Goal: Communication & Community: Answer question/provide support

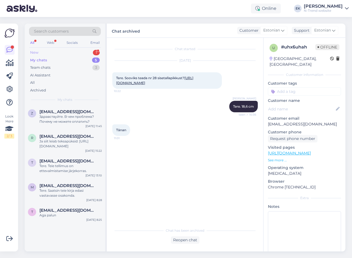
click at [37, 52] on div "New" at bounding box center [34, 52] width 8 height 5
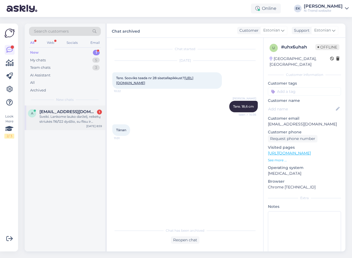
click at [51, 114] on div "Sveiki. Lankome lauko darželį, reikėtų striukės 116/122 dydžio, su flisu ir nep…" at bounding box center [70, 119] width 62 height 10
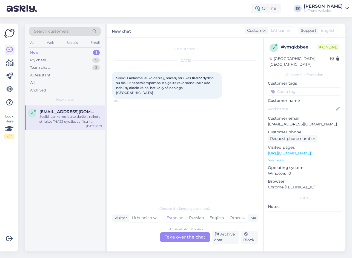
click at [190, 238] on div "Lithuanian to Estonian Take over the chat" at bounding box center [185, 237] width 50 height 10
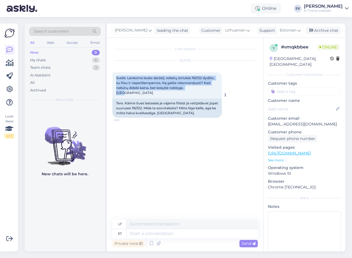
drag, startPoint x: 116, startPoint y: 78, endPoint x: 200, endPoint y: 90, distance: 84.2
click at [200, 90] on div "Sveiki. Lankome lauko darželį, reikėtų striukės 116/122 dydžio, su flisu ir nep…" at bounding box center [166, 85] width 109 height 26
copy span "Sveiki. Lankome lauko darželį, reikėtų striukės 116/122 dydžio, su flisu ir nep…"
click at [297, 30] on div "Estonian" at bounding box center [289, 30] width 27 height 9
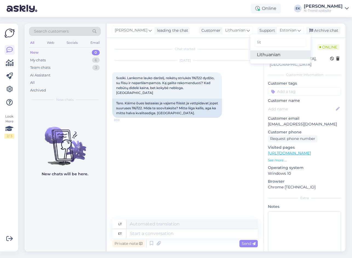
type input "lit"
click at [277, 54] on link "Lithuanian" at bounding box center [280, 54] width 60 height 9
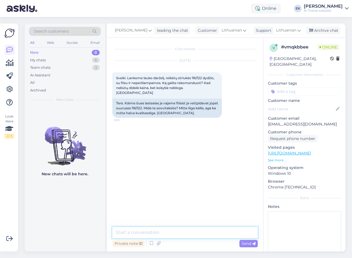
click at [148, 234] on textarea at bounding box center [184, 232] width 145 height 11
paste textarea "Kokiame kainos intervale turėtų būti striukė maždaug? Taip pat – ar ieškote vis…"
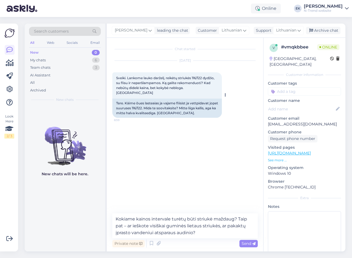
click at [121, 77] on span "Sveiki. Lankome lauko darželį, reikėtų striukės 116/122 dydžio, su flisu ir nep…" at bounding box center [165, 85] width 99 height 19
copy span "Sveiki"
click at [115, 219] on textarea "Kokiame kainos intervale turėtų būti striukė maždaug? Taip pat – ar ieškote vis…" at bounding box center [184, 225] width 145 height 25
paste textarea "Sveiki"
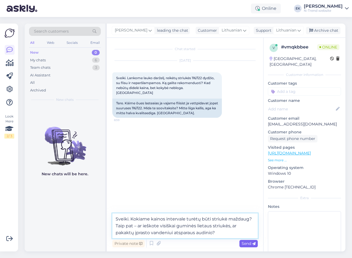
type textarea "Sveiki. Kokiame kainos intervale turėtų būti striukė maždaug? Taip pat – ar ieš…"
click at [249, 244] on span "Send" at bounding box center [248, 243] width 14 height 5
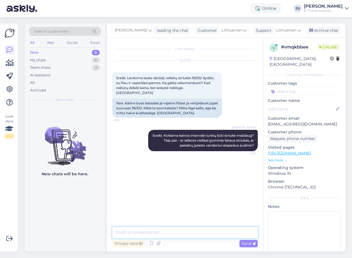
click at [205, 234] on textarea at bounding box center [184, 232] width 145 height 11
paste textarea "Ir dar – ar striukė skirta berniukui ar mergaitei?"
type textarea "Ir dar – ar striukė skirta berniukui ar mergaitei?"
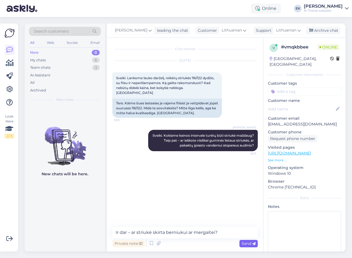
click at [249, 243] on span "Send" at bounding box center [248, 243] width 14 height 5
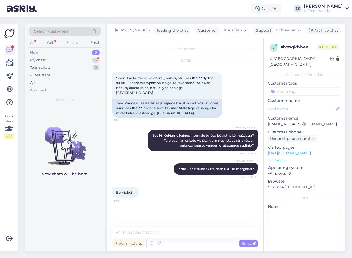
click at [122, 190] on span "Berniukui :)" at bounding box center [125, 192] width 19 height 4
copy span "Berniukui"
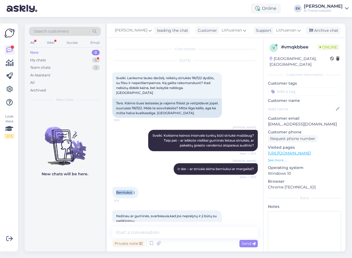
scroll to position [6, 0]
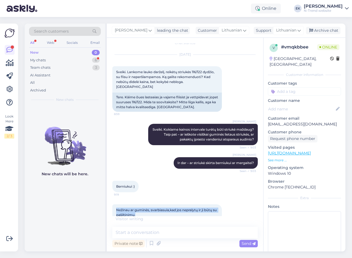
drag, startPoint x: 116, startPoint y: 205, endPoint x: 144, endPoint y: 210, distance: 28.7
click at [144, 210] on div "Nežinau ar guminės, svarbiasuia,kad jos nepralytų ir ji būtų su pašiltinimu. 9:…" at bounding box center [166, 212] width 109 height 16
drag, startPoint x: 144, startPoint y: 210, endPoint x: 132, endPoint y: 208, distance: 12.6
copy span "Nežinau ar guminės, svarbiasuia,kad jos nepralytų ir ji būtų su pašiltinimu."
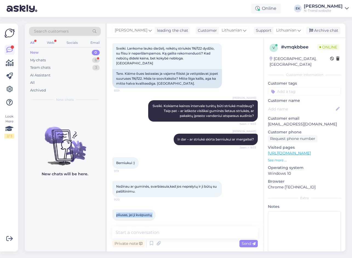
drag, startPoint x: 116, startPoint y: 210, endPoint x: 158, endPoint y: 210, distance: 42.4
click at [155, 210] on div "pliusas, jei ji kvėpuotų 9:20" at bounding box center [133, 214] width 43 height 11
copy div "pliusas, jei ji kvėpuotų 9:20"
click at [199, 231] on textarea at bounding box center [184, 232] width 145 height 11
paste textarea "Ar tai turi būti būtinai striukė, ar galime pasiūlyti ir kombinezoną?"
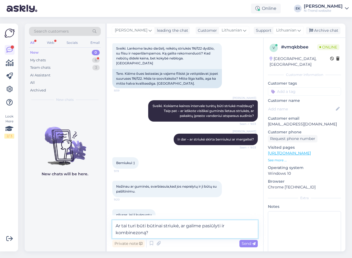
scroll to position [35, 0]
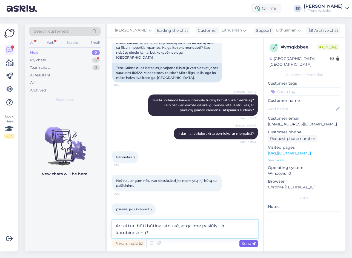
type textarea "Ar tai turi būti būtinai striukė, ar galime pasiūlyti ir kombinezoną?"
click at [247, 242] on span "Send" at bounding box center [248, 243] width 14 height 5
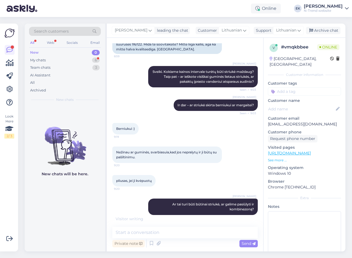
scroll to position [58, 0]
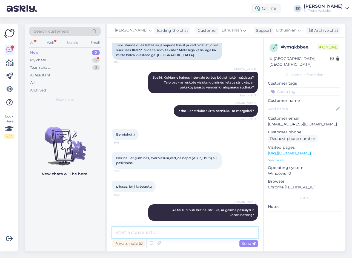
click at [131, 232] on textarea at bounding box center [184, 232] width 145 height 11
click at [144, 235] on textarea at bounding box center [184, 232] width 145 height 11
paste textarea "[URL][DOMAIN_NAME]"
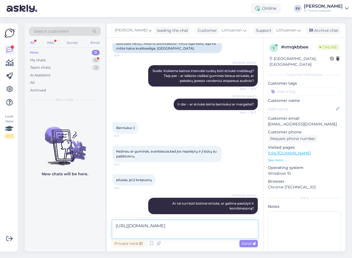
type textarea "[URL][DOMAIN_NAME]"
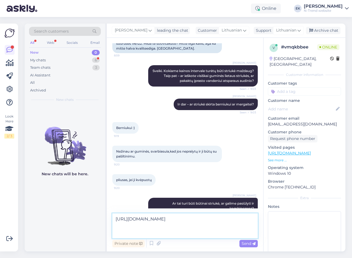
scroll to position [100, 0]
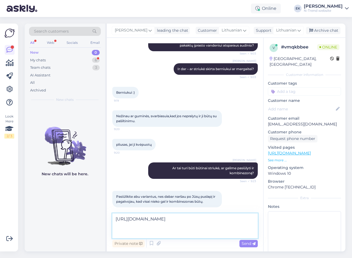
drag, startPoint x: 135, startPoint y: 234, endPoint x: 87, endPoint y: 214, distance: 52.2
click at [87, 214] on div "Search customers All Web Socials Email New 0 My chats 6 Team chats 3 AI Assista…" at bounding box center [185, 138] width 320 height 228
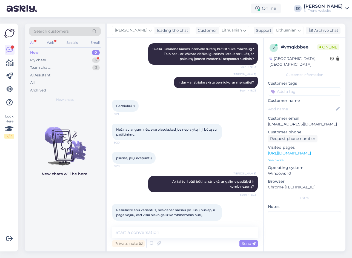
drag, startPoint x: 116, startPoint y: 205, endPoint x: 209, endPoint y: 210, distance: 92.6
click at [209, 210] on div "Pasiūlikite abu variantus, nes dabar naršau po Jūsų puslapį ir pagalvojau, kad …" at bounding box center [166, 212] width 109 height 16
copy span "Pasiūlikite abu variantus, nes dabar naršau po Jūsų puslapį ir pagalvojau, kad …"
click at [178, 232] on textarea at bounding box center [184, 232] width 145 height 11
paste textarea "[URL][DOMAIN_NAME]"
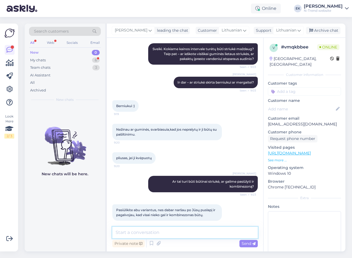
type textarea "[URL][DOMAIN_NAME]"
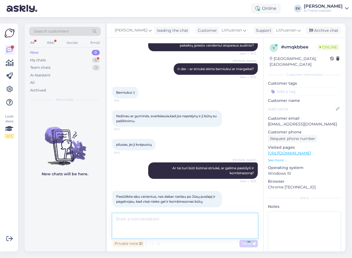
scroll to position [120, 0]
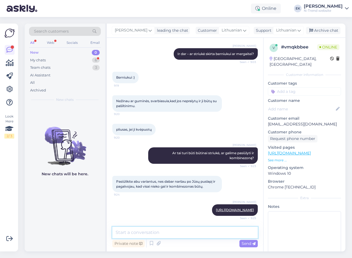
click at [163, 231] on textarea at bounding box center [184, 232] width 145 height 11
paste textarea "[URL][DOMAIN_NAME]"
type textarea "[URL][DOMAIN_NAME]"
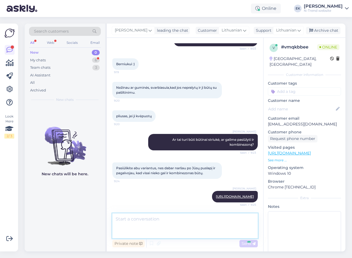
scroll to position [153, 0]
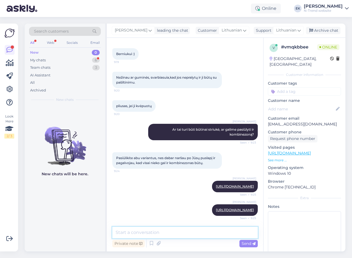
click at [126, 231] on textarea at bounding box center [184, 232] width 145 height 11
paste textarea "[URL][DOMAIN_NAME]"
type textarea "[URL][DOMAIN_NAME]"
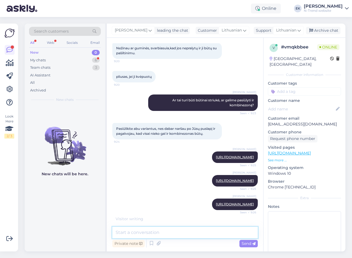
scroll to position [192, 0]
click at [185, 233] on textarea at bounding box center [184, 232] width 145 height 11
paste textarea "Štai keletas variantų su fliso pamušalu. Taip pat galite pasirinkti Lenne arba …"
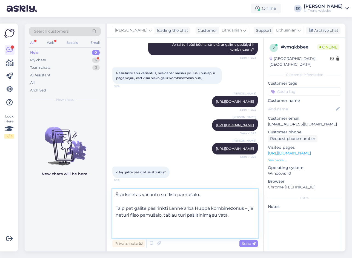
scroll to position [0, 0]
type textarea "Štai keletas variantų su fliso pamušalu. Taip pat galite pasirinkti Lenne arba …"
click at [247, 244] on span "Send" at bounding box center [248, 243] width 14 height 5
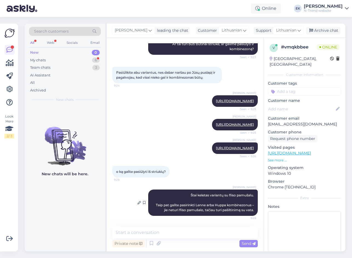
scroll to position [283, 0]
drag, startPoint x: 117, startPoint y: 137, endPoint x: 167, endPoint y: 138, distance: 50.4
click at [166, 169] on span "o ką galite pasiūlyti iš striukių?" at bounding box center [141, 171] width 50 height 4
copy span "o ką galite pasiūlyti iš striukių?"
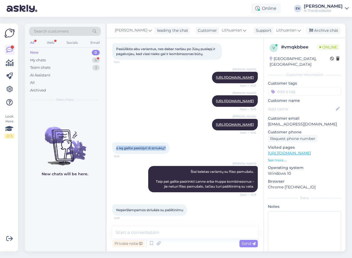
scroll to position [306, 0]
drag, startPoint x: 116, startPoint y: 210, endPoint x: 184, endPoint y: 209, distance: 68.4
click at [184, 209] on div "Neperšlampamos striukės su pašiltinimu 9:29" at bounding box center [149, 209] width 75 height 11
copy span "Neperšlampamos striukės su pašiltinimu"
click at [160, 233] on textarea at bounding box center [184, 232] width 145 height 11
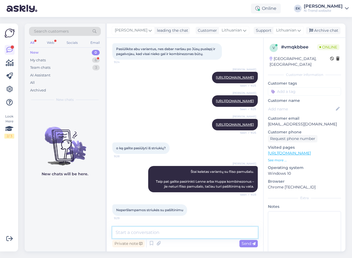
paste textarea "[URL][DOMAIN_NAME]"
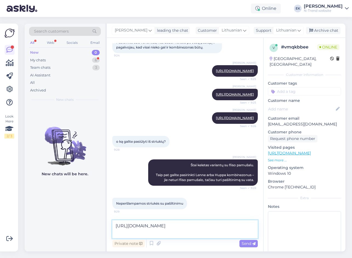
scroll to position [313, 0]
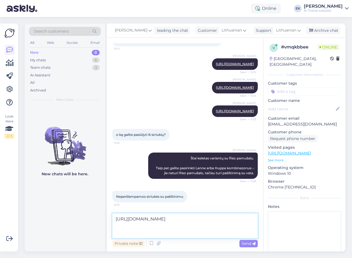
paste textarea "Pavyzdžiui, tokia striukė turi 100 g pašiltinimą ir tinka dėvėti esant maždaug …"
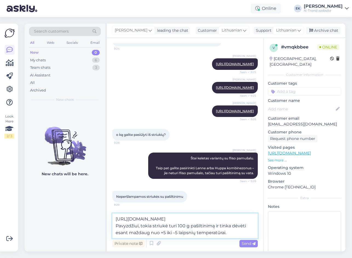
scroll to position [321, 0]
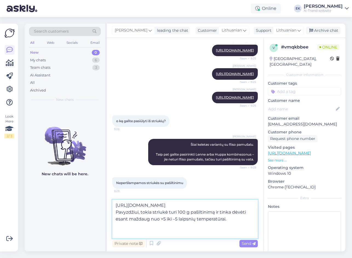
paste textarea "O galbūt pageidaujate striukės su plonesniu pašiltinimu?"
type textarea "[URL][DOMAIN_NAME] Pavyzdžiui, tokia striukė turi 100 g pašiltinimą ir tinka dė…"
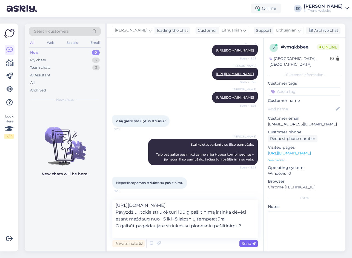
click at [247, 243] on span "Send" at bounding box center [248, 243] width 14 height 5
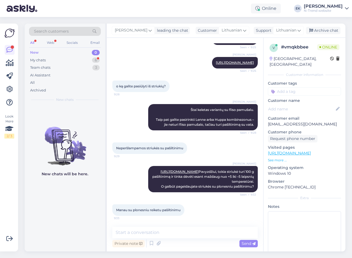
scroll to position [373, 0]
drag, startPoint x: 116, startPoint y: 210, endPoint x: 186, endPoint y: 213, distance: 70.1
click at [184, 213] on div "Manau su plonesniu reiketu pašiltinimu 9:33" at bounding box center [148, 209] width 72 height 11
copy div "Manau su plonesniu reiketu pašiltinimu 9:33"
click at [182, 233] on textarea at bounding box center [184, 232] width 145 height 11
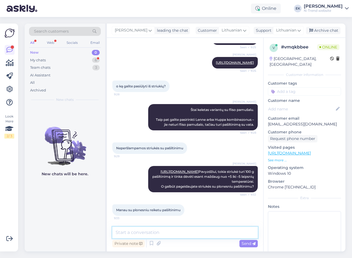
paste textarea "[URL][DOMAIN_NAME]"
type textarea "[URL][DOMAIN_NAME]"
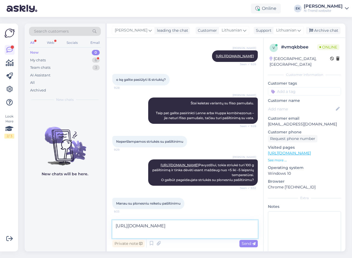
drag, startPoint x: 207, startPoint y: 232, endPoint x: 105, endPoint y: 214, distance: 103.6
click at [105, 214] on div "Search customers All Web Socials Email New 0 My chats 6 Team chats 3 AI Assista…" at bounding box center [185, 138] width 320 height 228
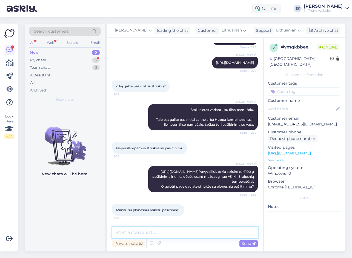
click at [140, 233] on textarea at bounding box center [184, 232] width 145 height 11
paste textarea "[URL][DOMAIN_NAME]"
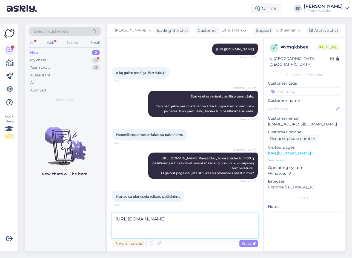
scroll to position [379, 0]
type textarea "[URL][DOMAIN_NAME]"
click at [246, 242] on span "Send" at bounding box center [248, 243] width 14 height 5
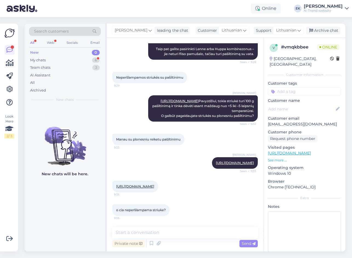
scroll to position [463, 0]
click at [146, 205] on div "o cia neperšlampama striuke? 9:35" at bounding box center [140, 209] width 57 height 11
click at [145, 184] on link "[URL][DOMAIN_NAME]" at bounding box center [135, 186] width 38 height 4
drag, startPoint x: 116, startPoint y: 210, endPoint x: 167, endPoint y: 211, distance: 50.6
click at [167, 211] on div "o cia neperšlampama striuke? 9:35" at bounding box center [140, 209] width 57 height 11
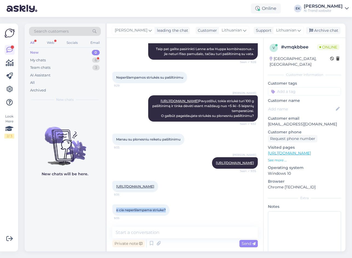
copy span "o cia neperšlampama striuke?"
click at [185, 231] on textarea at bounding box center [184, 232] width 145 height 11
paste textarea "Turi vandenį atstumiančią apdorojimą"
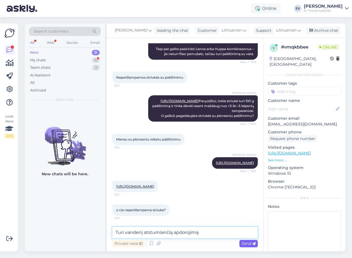
type textarea "Turi vandenį atstumiančią apdorojimą"
click at [245, 242] on span "Send" at bounding box center [248, 243] width 14 height 5
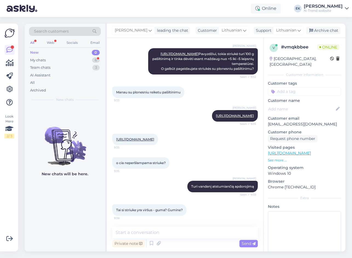
scroll to position [511, 0]
drag, startPoint x: 115, startPoint y: 209, endPoint x: 188, endPoint y: 210, distance: 72.2
click at [186, 210] on div "Tai si striuke yra viršus - guma? Gumine? 9:38" at bounding box center [149, 209] width 74 height 11
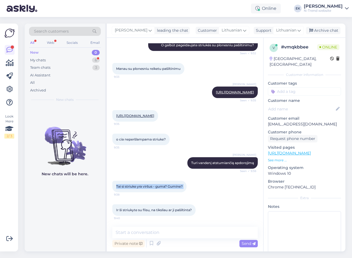
scroll to position [534, 0]
drag, startPoint x: 115, startPoint y: 210, endPoint x: 194, endPoint y: 210, distance: 79.3
click at [194, 210] on div "Ir ši striukyte su flisu, na tiksliau ar ji pašiltinta? 9:40" at bounding box center [153, 209] width 83 height 11
click at [177, 232] on textarea at bounding box center [184, 232] width 145 height 11
paste textarea "Ne, striukė nėra guminė. Joje yra audinio paviršiaus vandeniui atspari danga, t…"
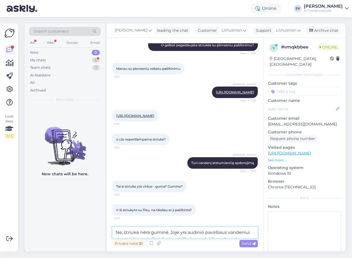
scroll to position [540, 0]
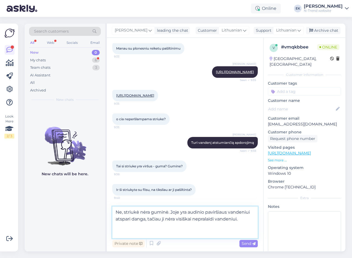
type textarea "Ne, striukė nėra guminė. Joje yra audinio paviršiaus vandeniui atspari danga, t…"
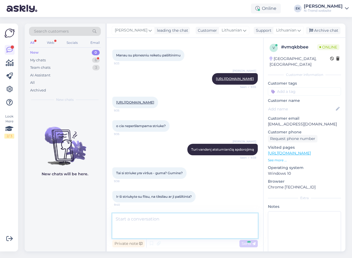
scroll to position [567, 0]
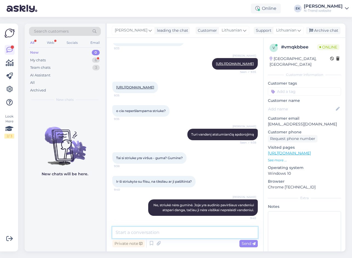
click at [199, 232] on textarea at bounding box center [184, 232] width 145 height 11
paste textarea "Šioje striukėje nėra pašiltinimo – tik paprastas poliesterio pamušalas."
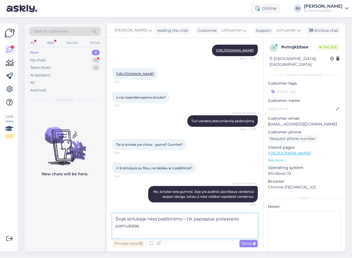
scroll to position [581, 0]
type textarea "Šioje striukėje nėra pašiltinimo – tik paprastas poliesterio pamušalas."
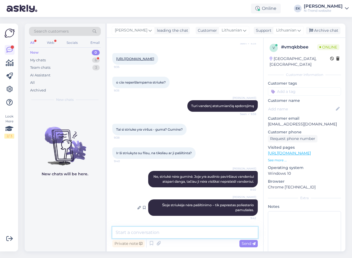
scroll to position [596, 0]
click at [42, 59] on div "My chats" at bounding box center [38, 59] width 16 height 5
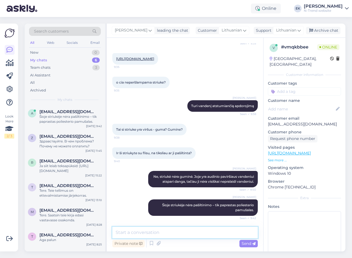
click at [137, 233] on textarea at bounding box center [184, 232] width 145 height 11
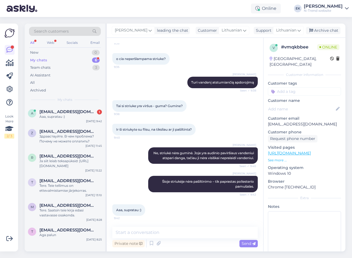
scroll to position [619, 0]
drag, startPoint x: 116, startPoint y: 209, endPoint x: 143, endPoint y: 210, distance: 26.6
click at [143, 210] on div "Aaa, supratau :) 9:42" at bounding box center [128, 209] width 33 height 11
click at [148, 232] on textarea at bounding box center [184, 232] width 145 height 11
paste textarea "[URL][DOMAIN_NAME]"
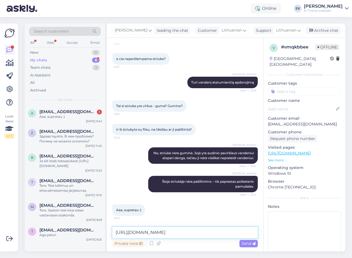
scroll to position [625, 0]
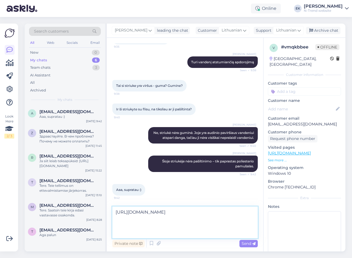
paste textarea "Pavyzdžiui, ši striukė yra pagaminta iš softshell medžiagos, turi 8000 mm vande…"
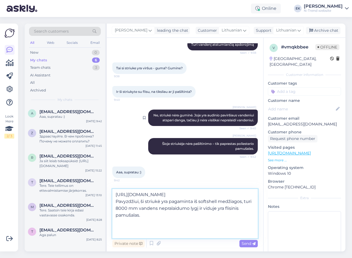
scroll to position [657, 0]
type textarea "[URL][DOMAIN_NAME] Pavyzdžiui, ši striukė yra pagaminta iš softshell medžiagos,…"
click at [248, 245] on span "Send" at bounding box center [248, 243] width 14 height 5
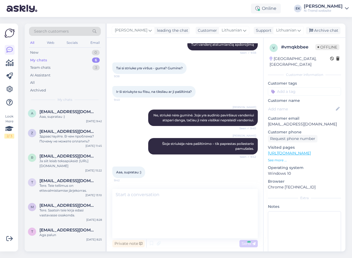
scroll to position [668, 0]
